Goal: Task Accomplishment & Management: Manage account settings

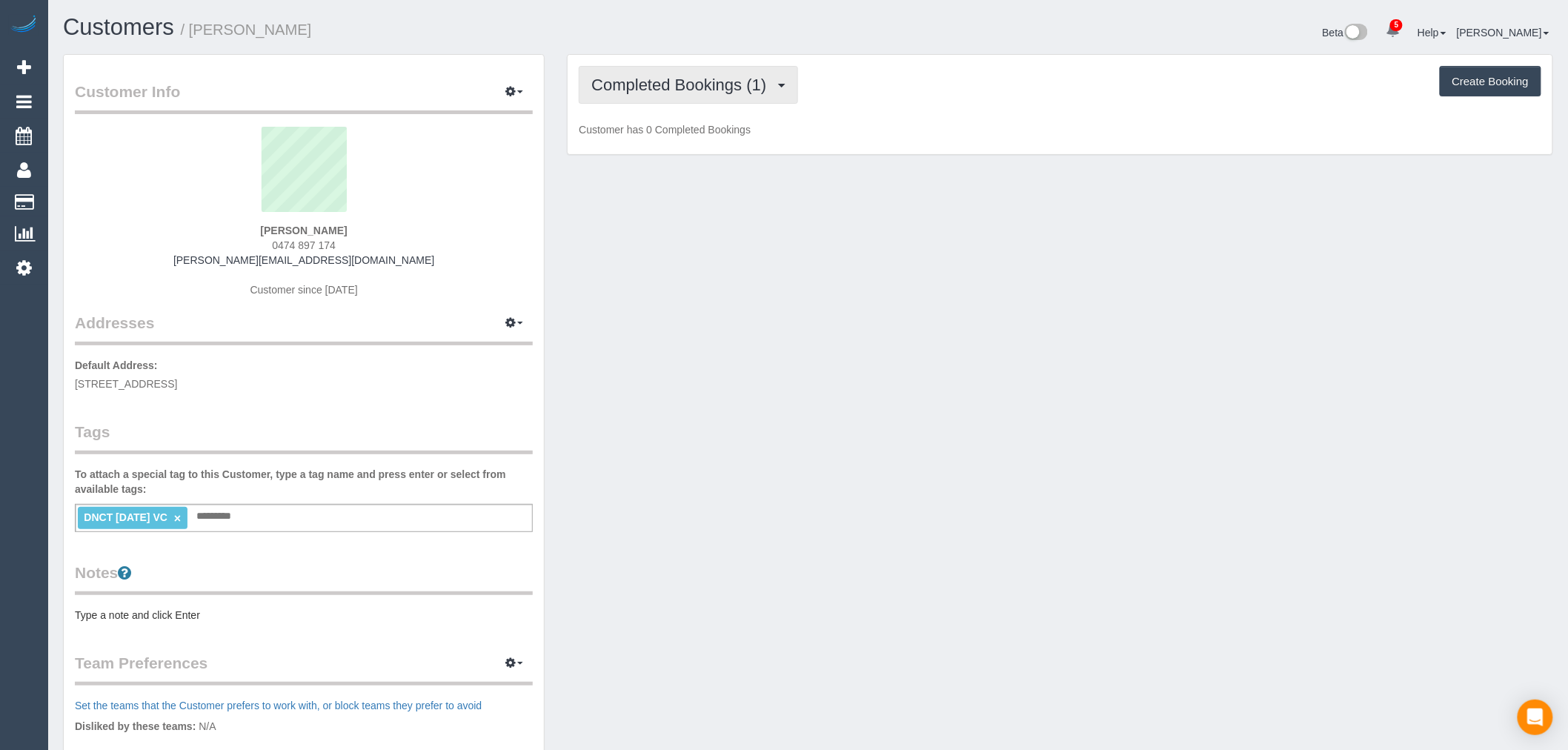
click at [745, 85] on span "Completed Bookings (1)" at bounding box center [683, 85] width 183 height 18
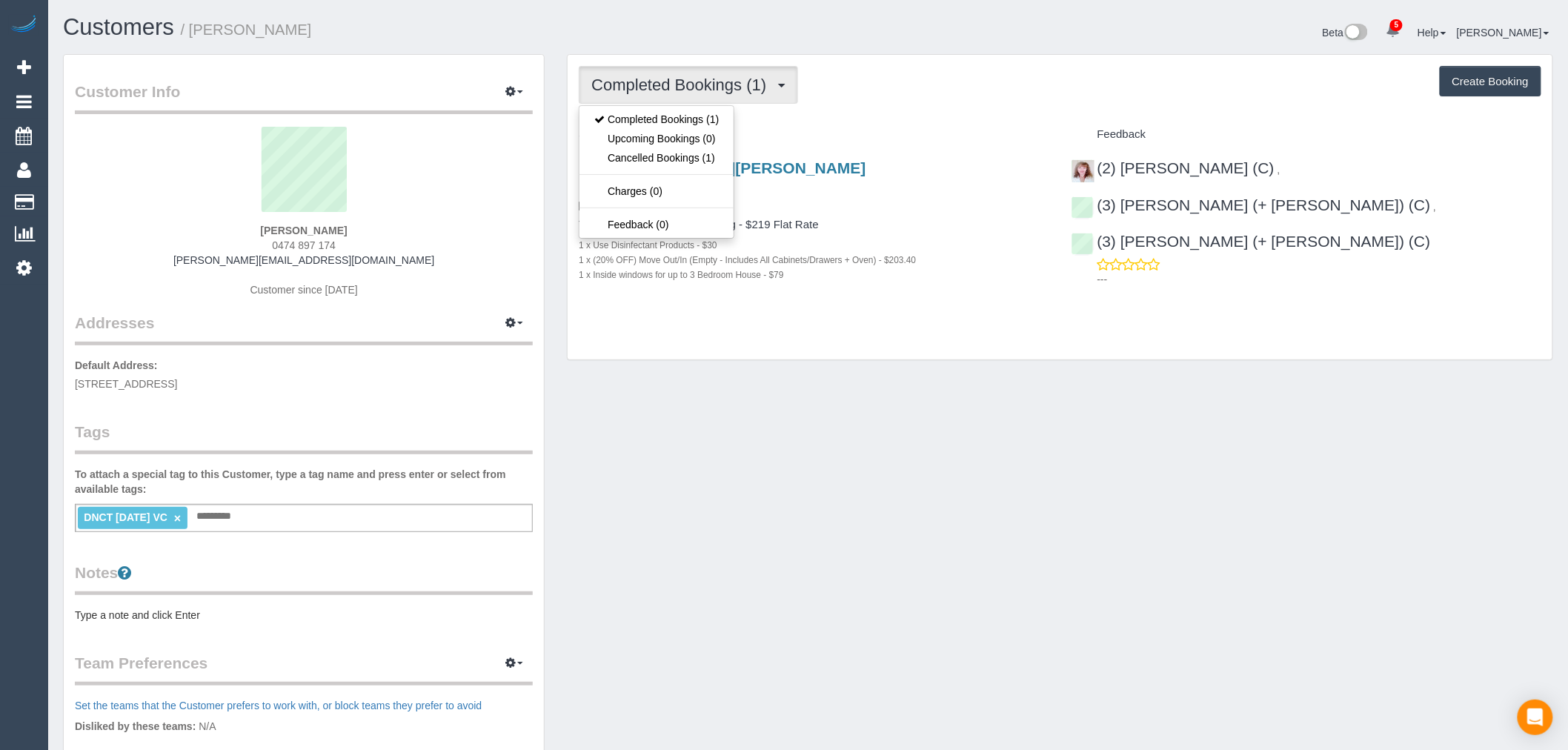
click at [1069, 70] on div "Completed Bookings (1) Completed Bookings (1) Upcoming Bookings (0) Cancelled B…" at bounding box center [1060, 84] width 963 height 37
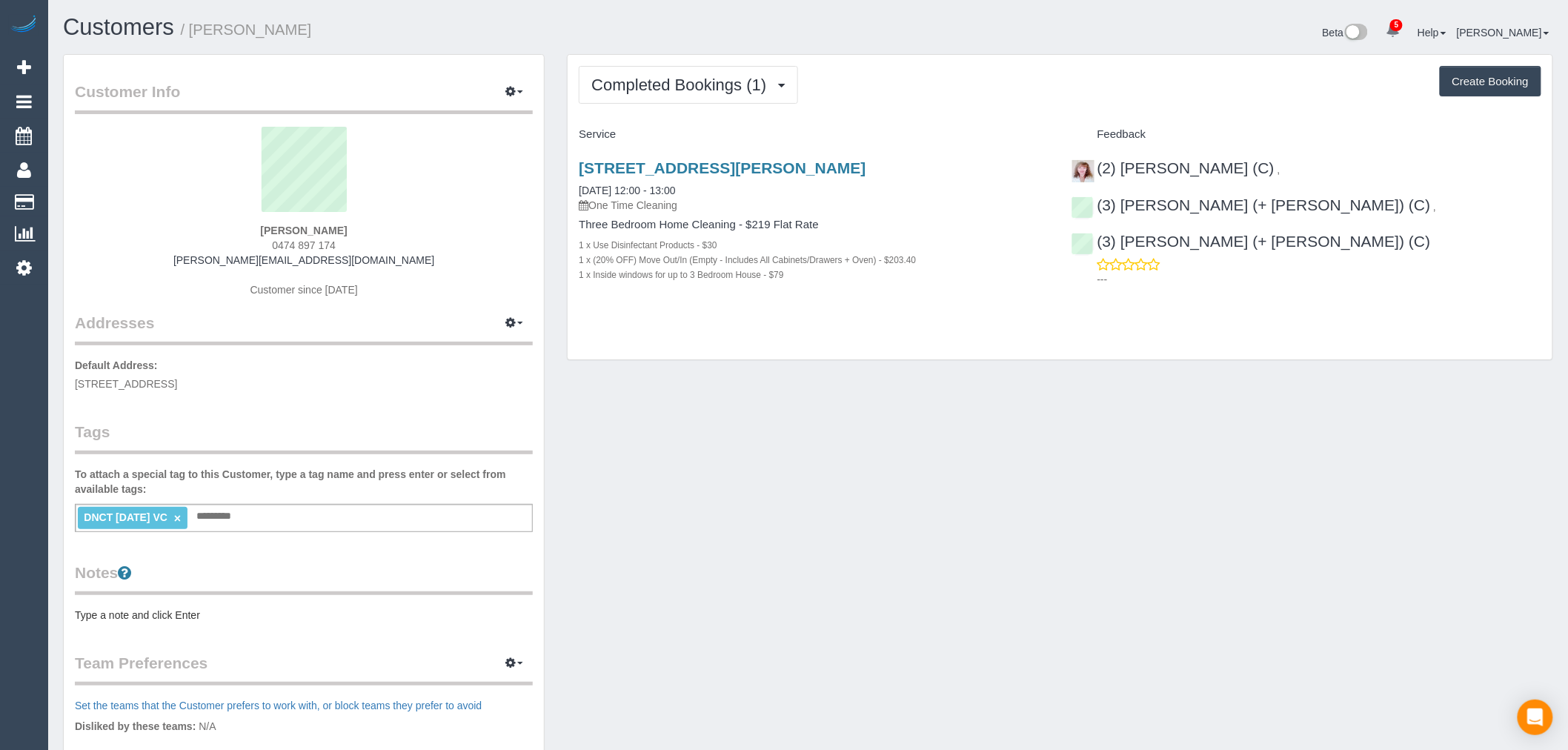
drag, startPoint x: 359, startPoint y: 238, endPoint x: 259, endPoint y: 245, distance: 100.2
click at [259, 245] on div "[PERSON_NAME] 0474 897 174 [PERSON_NAME][EMAIL_ADDRESS][DOMAIN_NAME] Customer s…" at bounding box center [304, 219] width 458 height 185
copy span "0474 897 174"
click at [765, 112] on div "Completed Bookings (1) Completed Bookings (1) Upcoming Bookings (0) Cancelled B…" at bounding box center [1060, 207] width 985 height 305
click at [753, 86] on span "Completed Bookings (1)" at bounding box center [683, 85] width 183 height 18
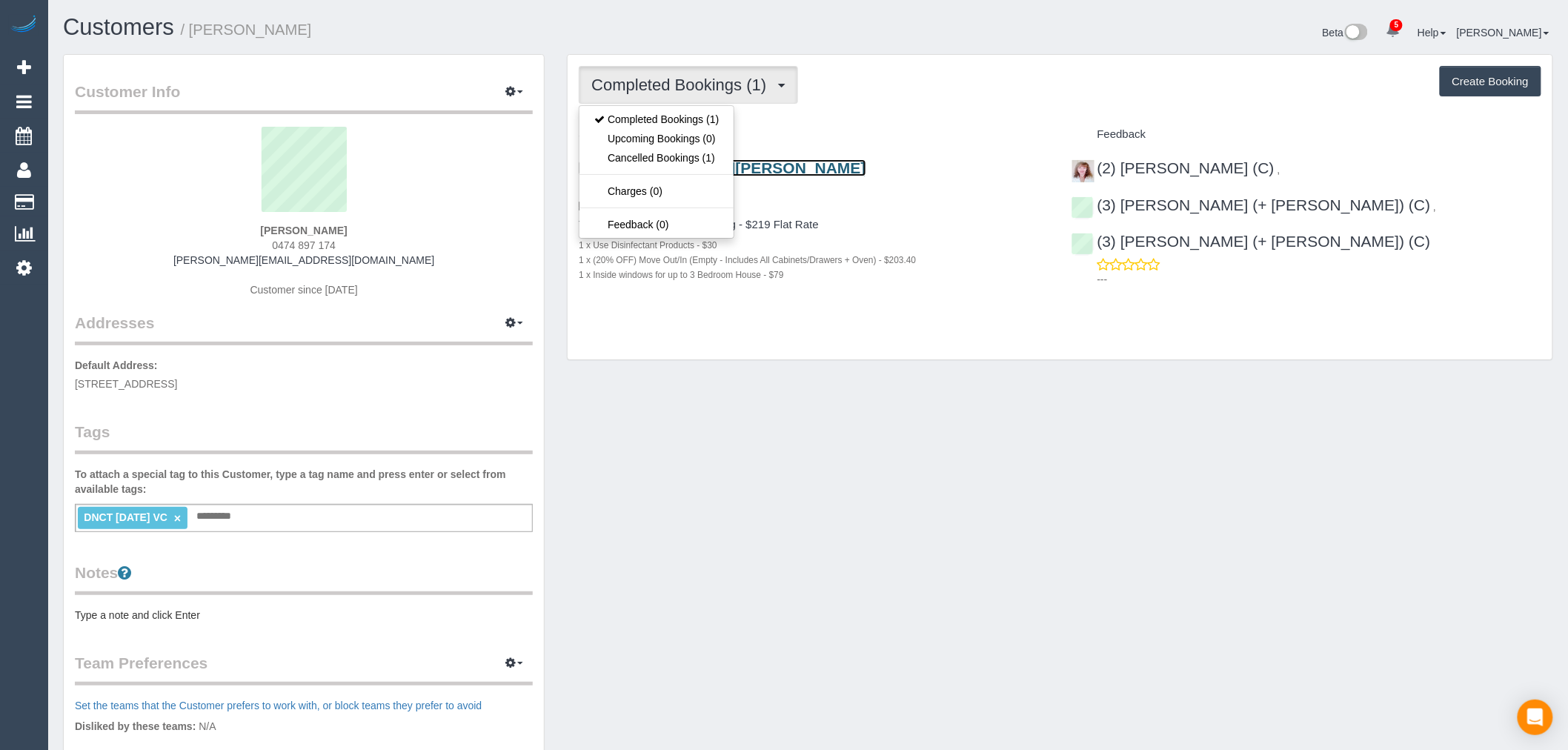
click at [823, 166] on link "[STREET_ADDRESS][PERSON_NAME]" at bounding box center [722, 167] width 287 height 17
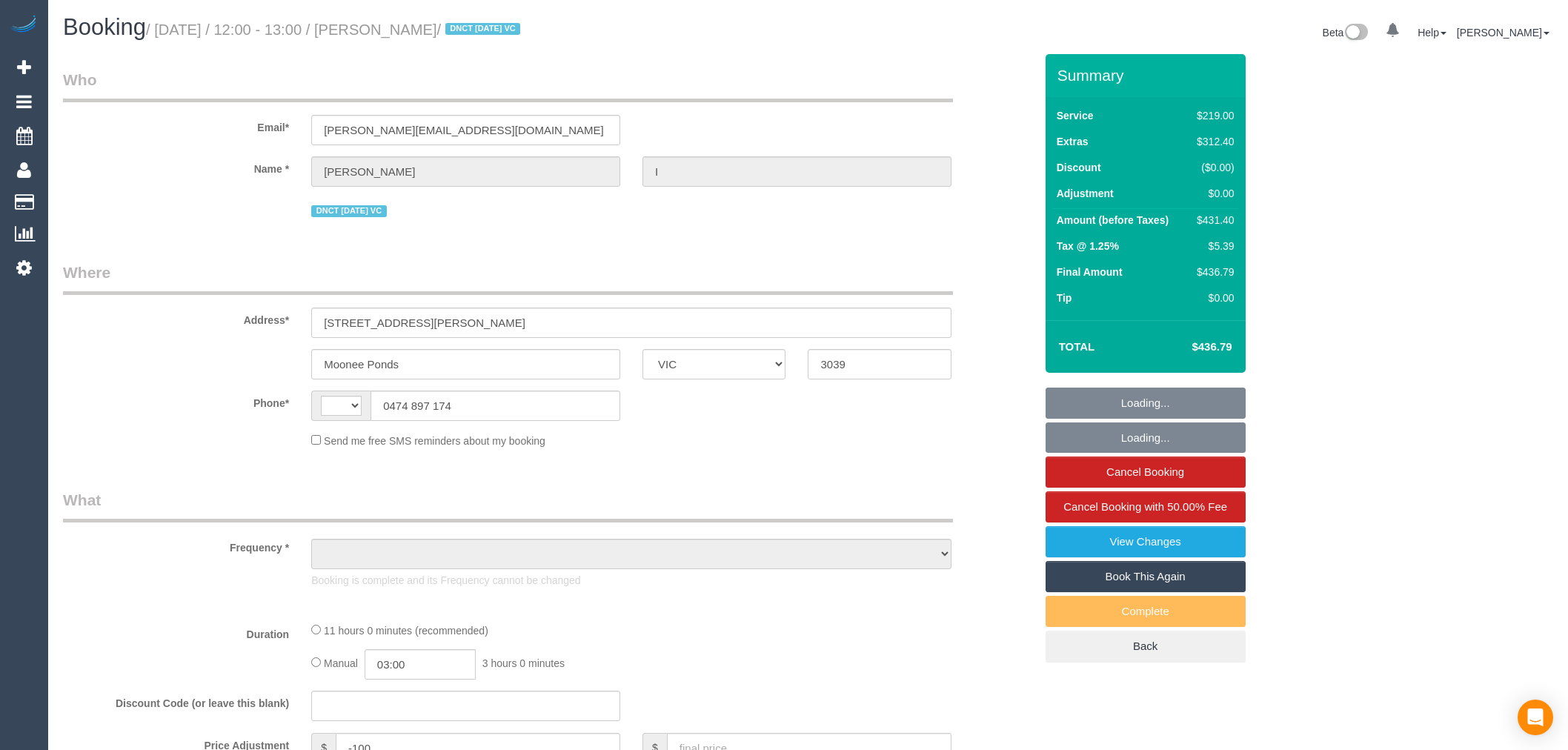
select select "VIC"
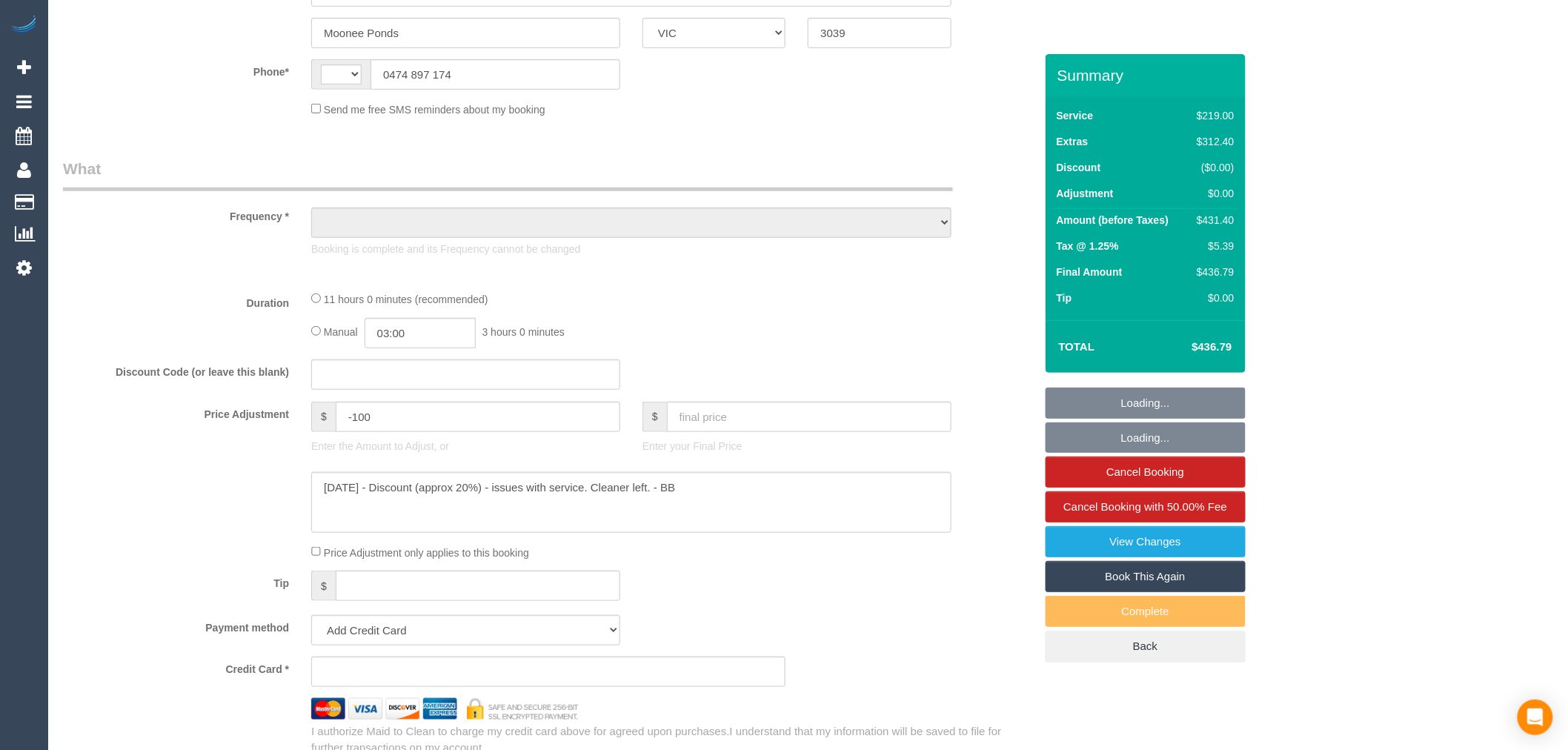
select select "string:AU"
select select "object:704"
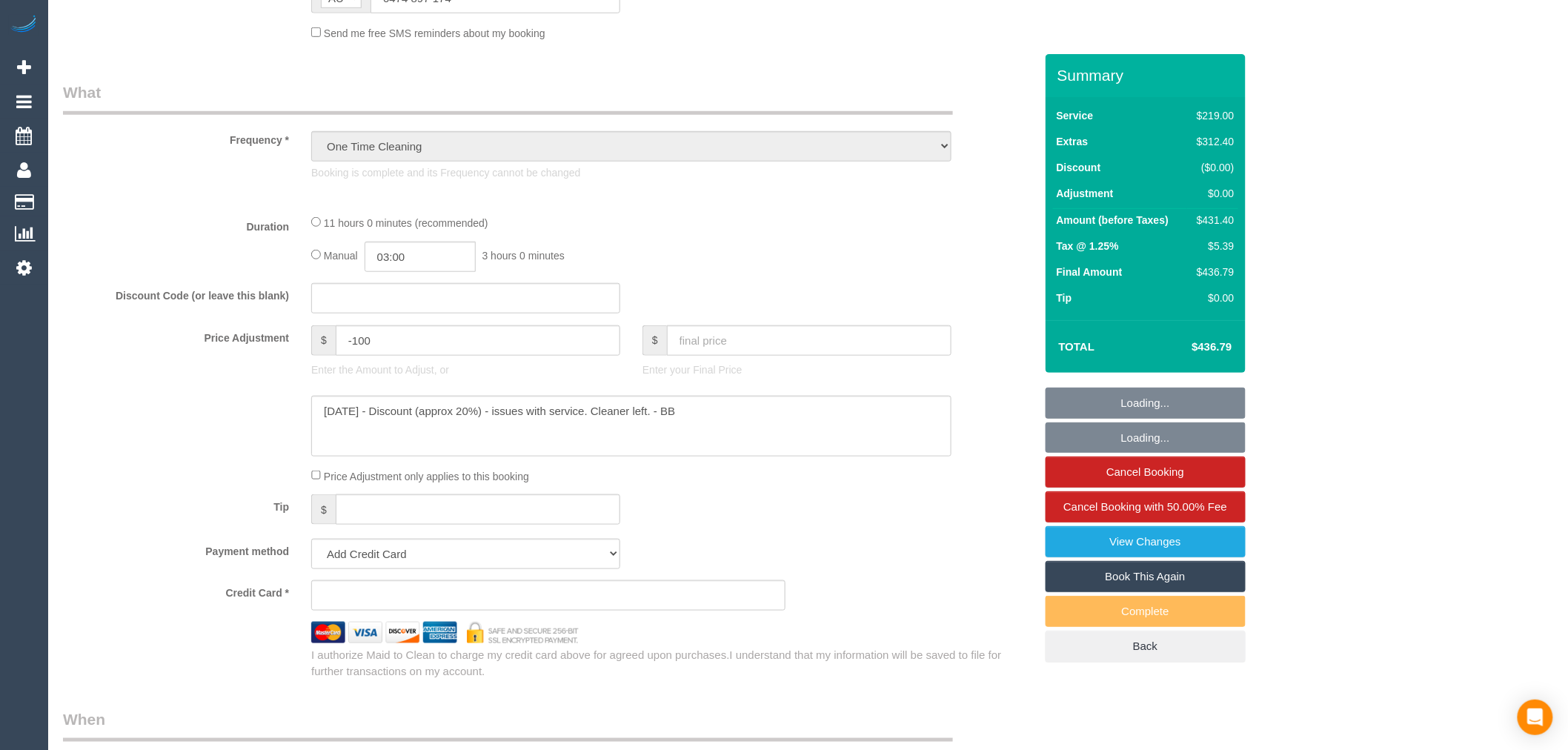
select select "number:27"
select select "number:14"
select select "number:19"
select select "number:24"
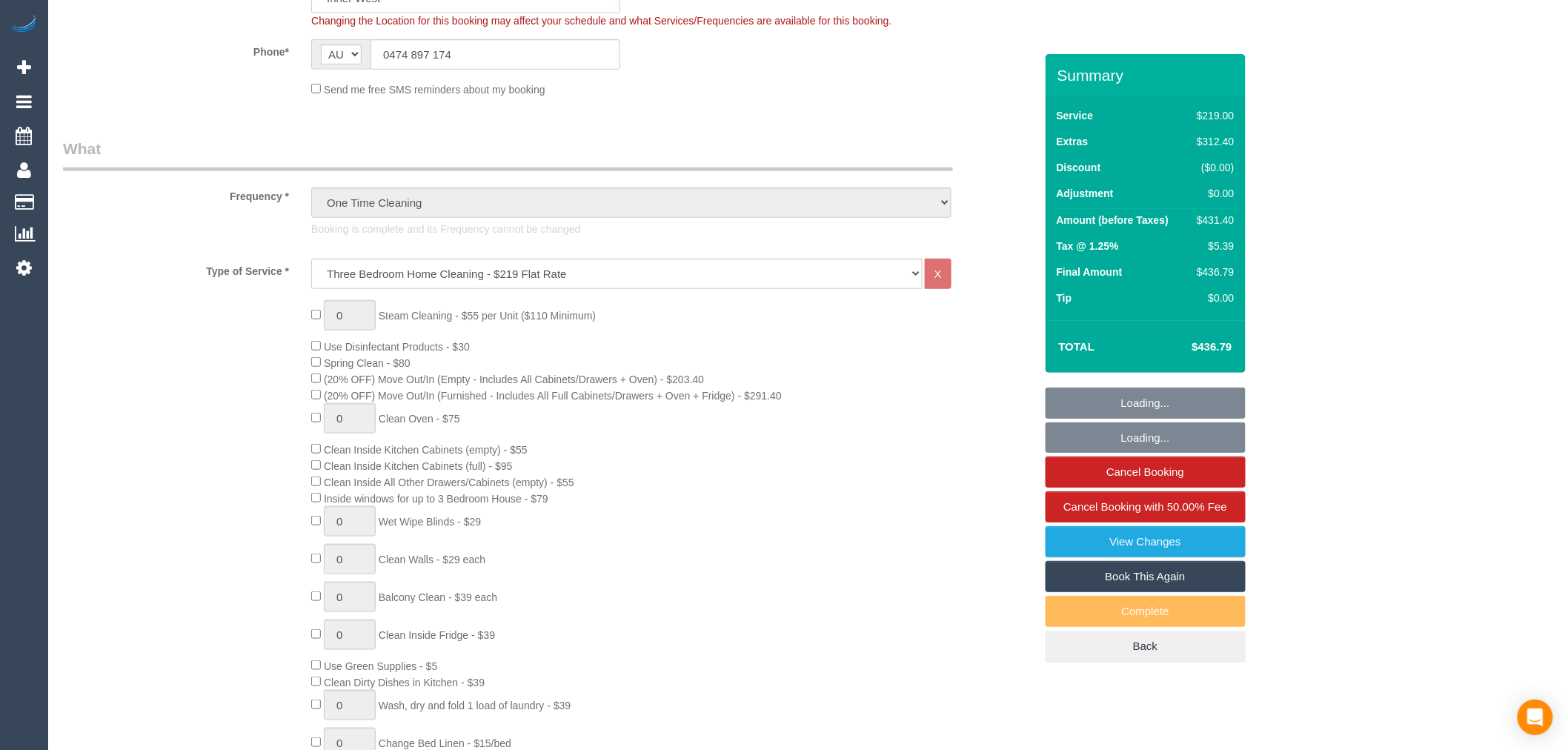
select select "object:1681"
select select "string:stripe-pm_1S2xdF2GScqysDRVQeMAuZZE"
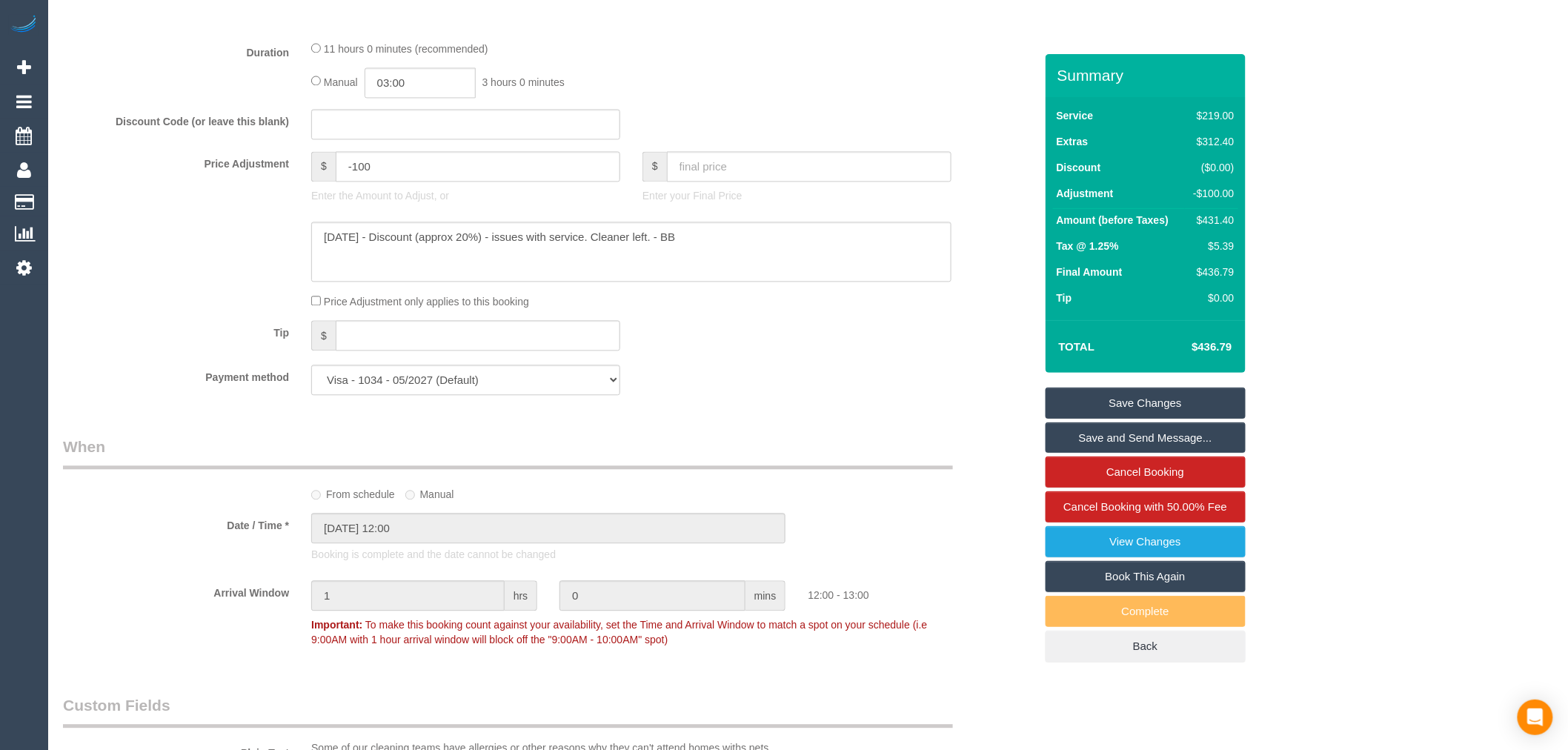
scroll to position [1235, 0]
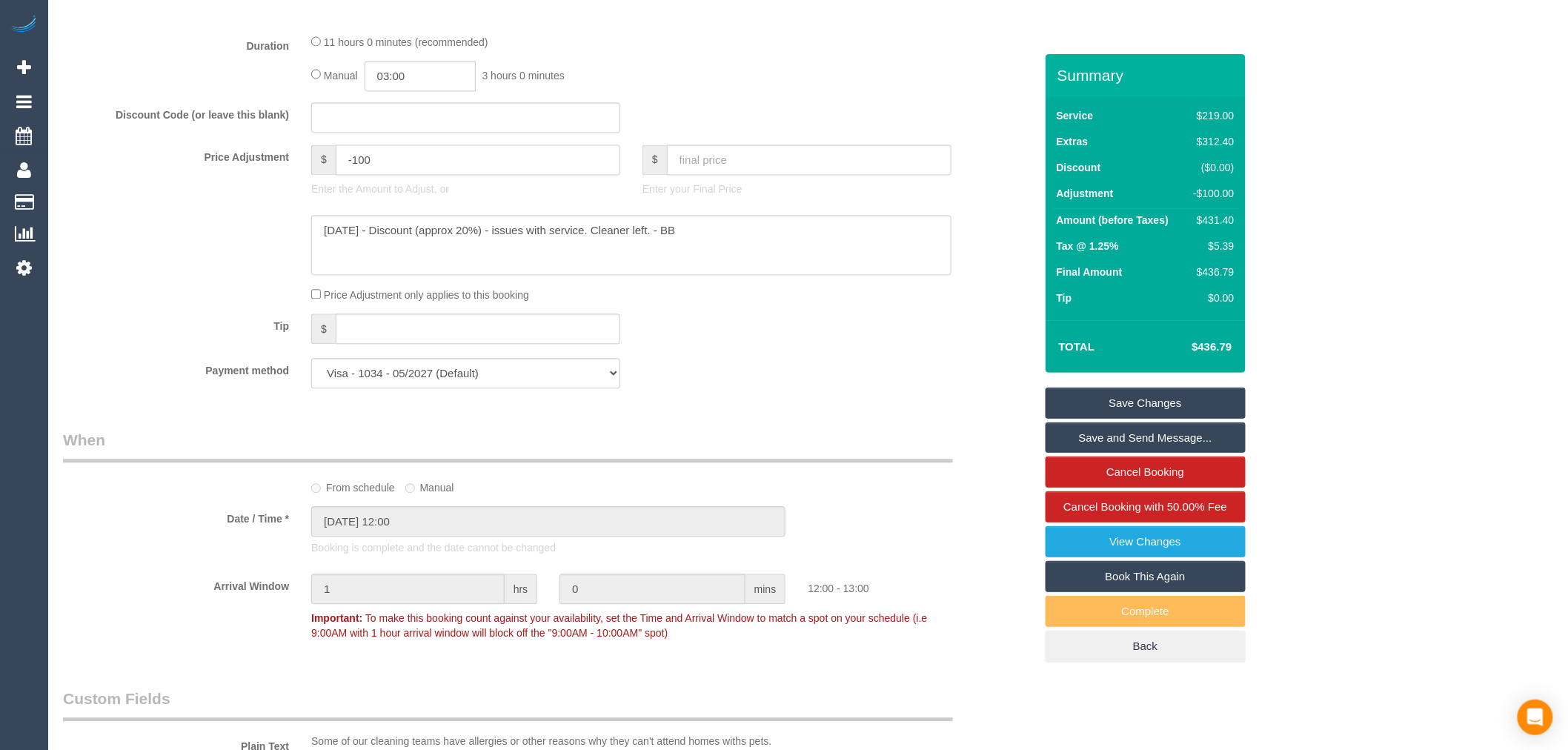
click at [433, 175] on input "-100" at bounding box center [479, 159] width 285 height 30
drag, startPoint x: 449, startPoint y: 175, endPoint x: 230, endPoint y: 166, distance: 219.2
click at [230, 166] on div "Price Adjustment $ -100 Enter the Amount to Adjust, or $ Enter your Final Price" at bounding box center [549, 174] width 994 height 59
type input "-200"
click at [219, 274] on div at bounding box center [549, 245] width 994 height 61
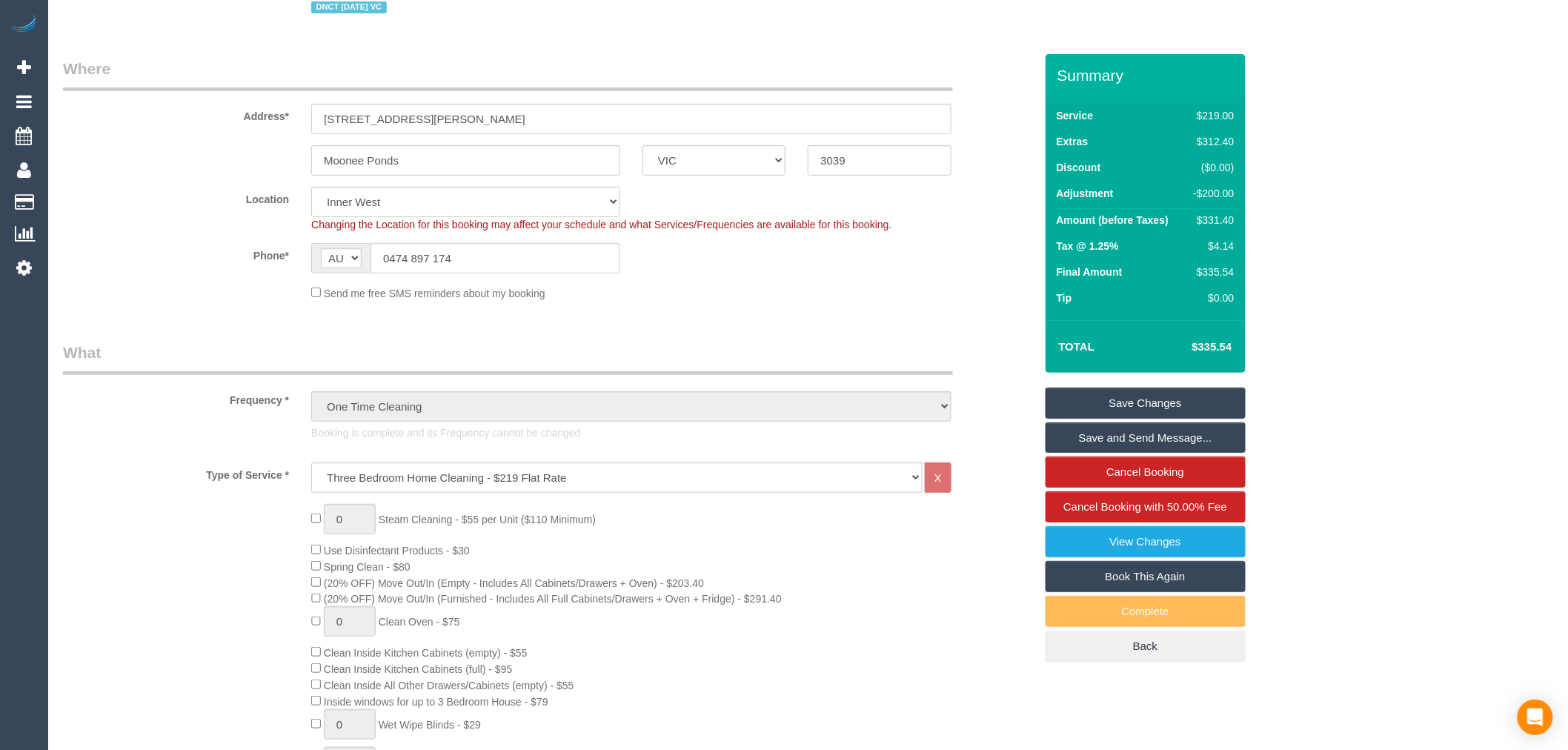
scroll to position [0, 0]
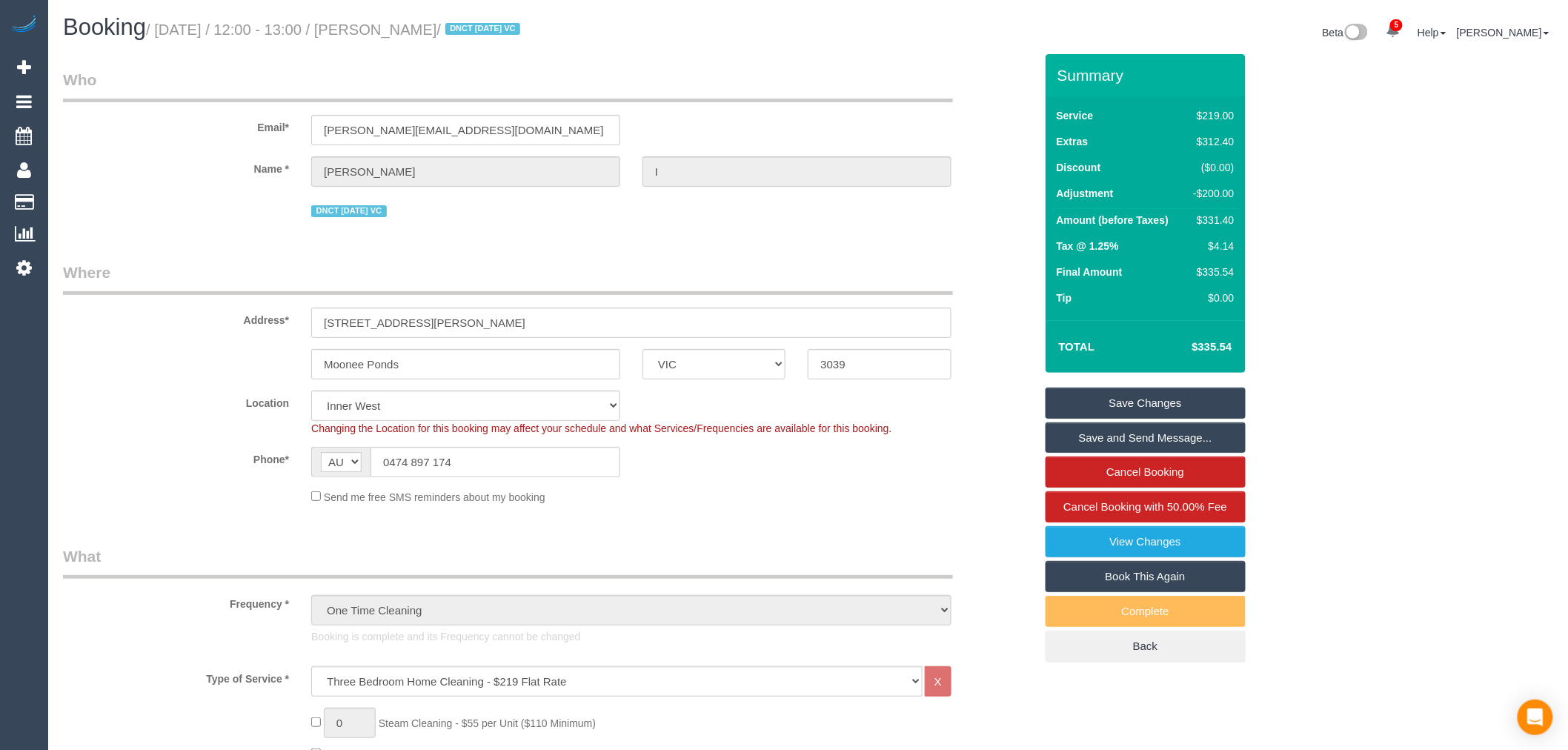
click at [765, 268] on legend "Where" at bounding box center [508, 278] width 890 height 34
